Goal: Book appointment/travel/reservation

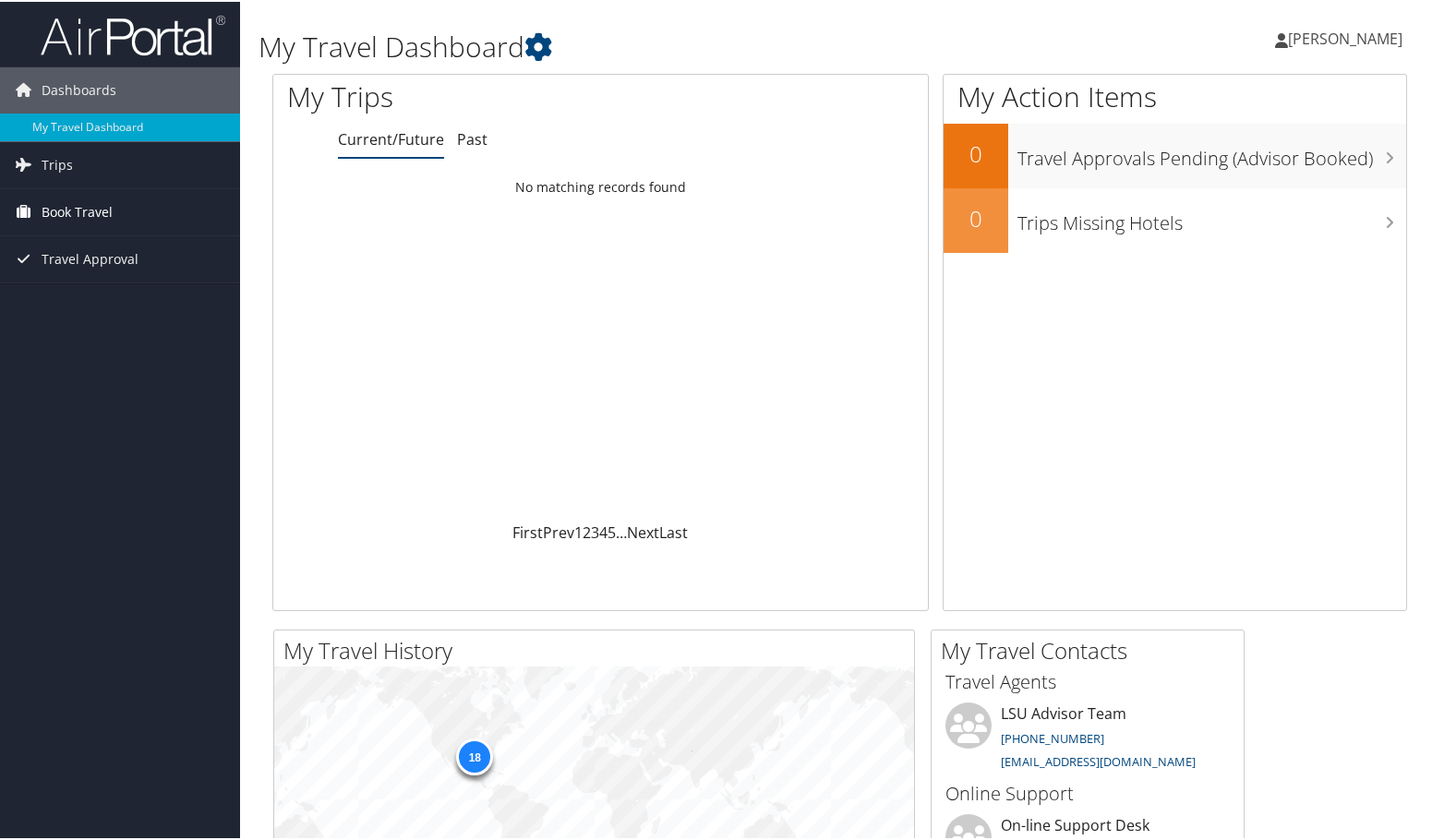
click at [68, 209] on span "Book Travel" at bounding box center [77, 211] width 71 height 46
click at [77, 277] on link "Book/Manage Online Trips" at bounding box center [120, 275] width 241 height 28
